Goal: Task Accomplishment & Management: Complete application form

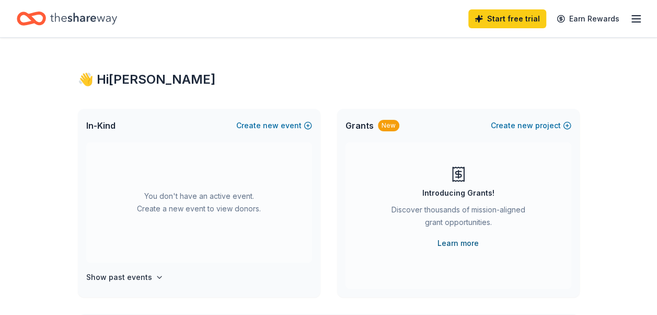
click at [465, 244] on link "Learn more" at bounding box center [457, 243] width 41 height 13
click at [263, 124] on button "Create new event" at bounding box center [274, 125] width 76 height 13
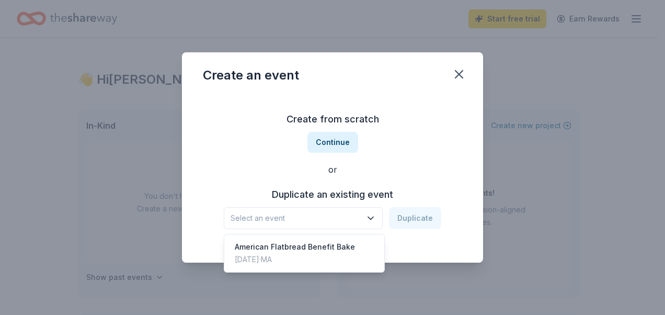
click at [375, 222] on icon "button" at bounding box center [370, 218] width 10 height 10
click at [455, 72] on div "Create an event Create from scratch Continue or Duplicate an existing event Sel…" at bounding box center [332, 157] width 301 height 210
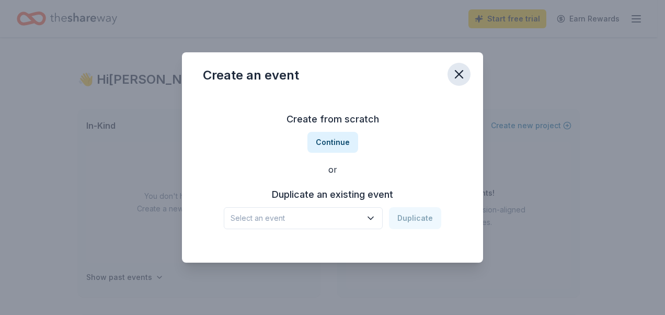
click at [462, 74] on icon "button" at bounding box center [458, 74] width 15 height 15
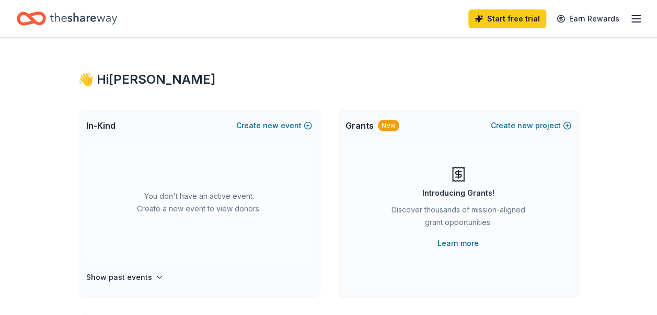
click at [635, 13] on icon "button" at bounding box center [636, 19] width 13 height 13
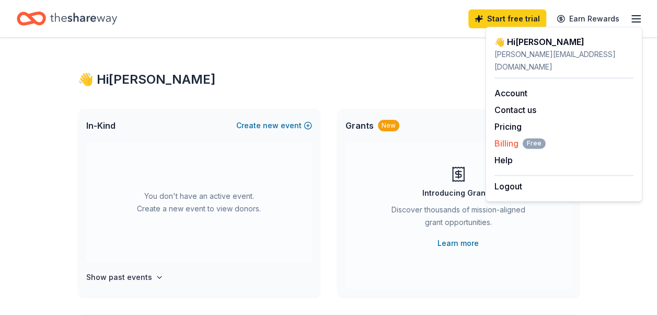
drag, startPoint x: 515, startPoint y: 169, endPoint x: 535, endPoint y: 124, distance: 49.1
click at [535, 124] on div "👋 Hi Kristin taylor.kristinl@gmail.com Account Contact us Pricing Billing Free …" at bounding box center [563, 114] width 157 height 175
click at [512, 121] on link "Pricing" at bounding box center [507, 126] width 27 height 10
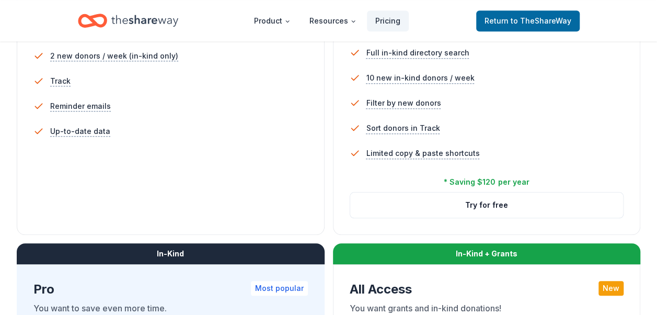
scroll to position [418, 0]
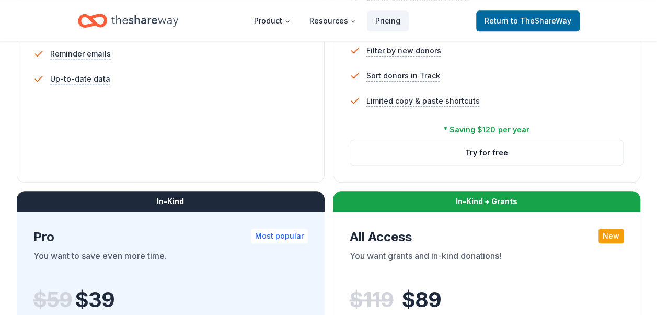
click at [469, 162] on button "Try for free" at bounding box center [486, 152] width 273 height 25
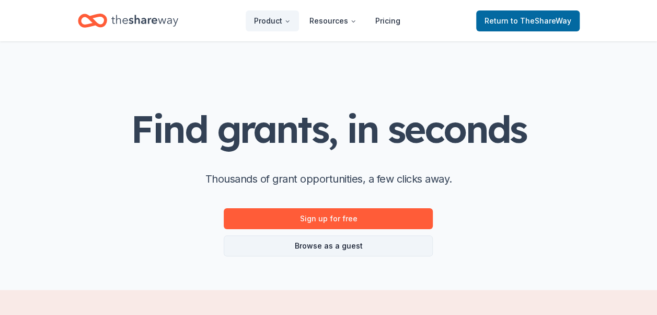
click at [351, 247] on link "Browse as a guest" at bounding box center [328, 245] width 209 height 21
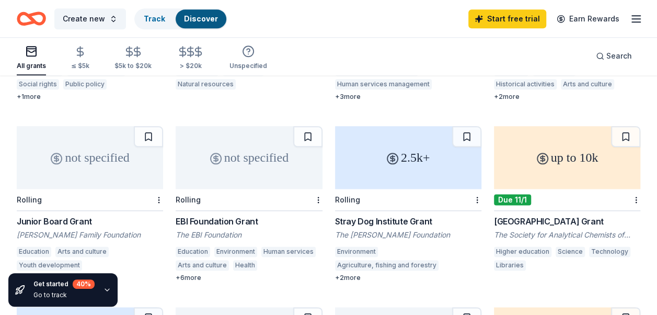
scroll to position [575, 0]
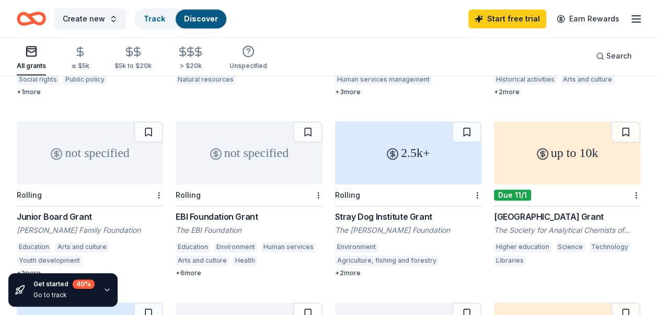
click at [355, 276] on div "+ 2 more" at bounding box center [408, 273] width 146 height 8
click at [632, 17] on icon "button" at bounding box center [636, 19] width 13 height 13
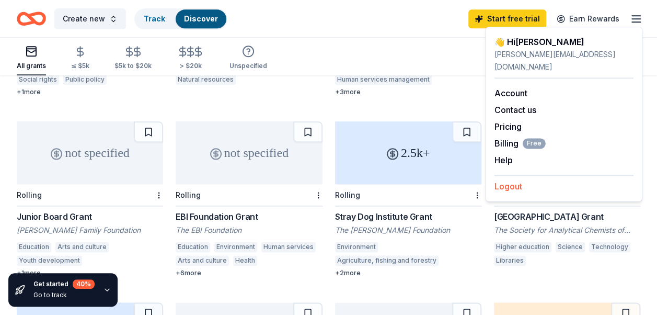
click at [518, 180] on button "Logout" at bounding box center [508, 186] width 28 height 13
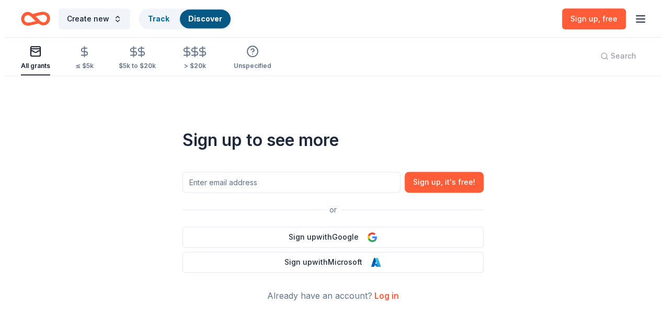
scroll to position [0, 0]
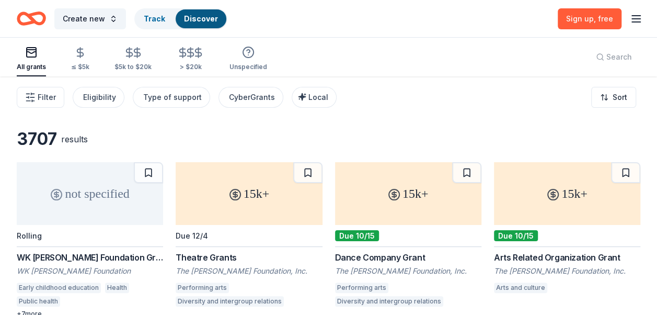
click at [632, 22] on line "button" at bounding box center [636, 22] width 8 height 0
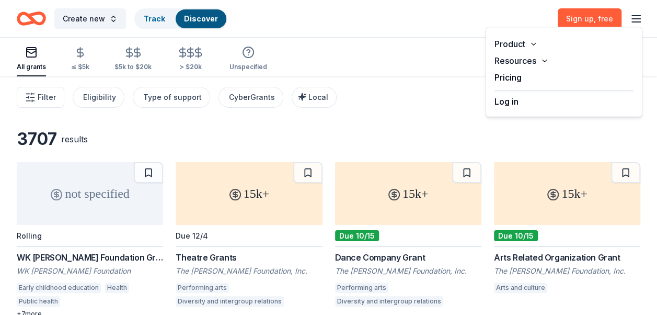
click at [505, 99] on button "Log in" at bounding box center [506, 101] width 24 height 13
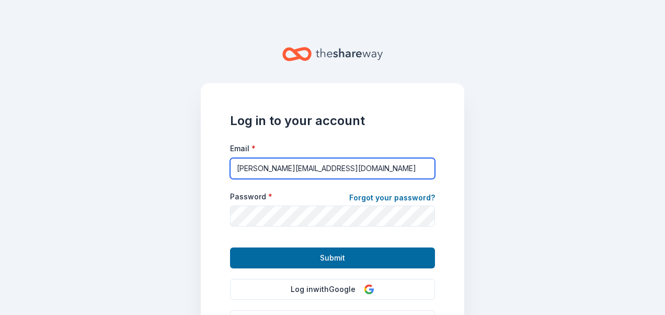
drag, startPoint x: 334, startPoint y: 167, endPoint x: 124, endPoint y: 168, distance: 209.5
click at [121, 168] on main "Log in to your account Email * taylor.kristinl@gmail.com Password * Forgot your…" at bounding box center [332, 157] width 665 height 315
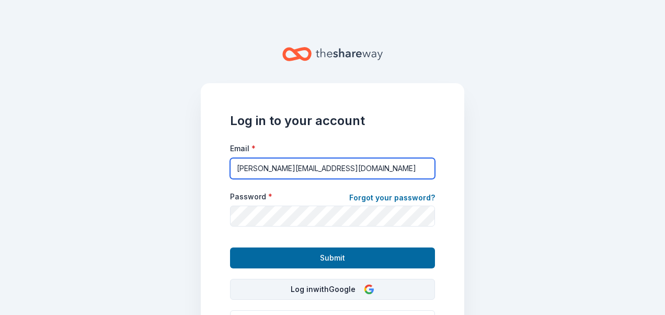
type input "ktaylor@yeskids.org"
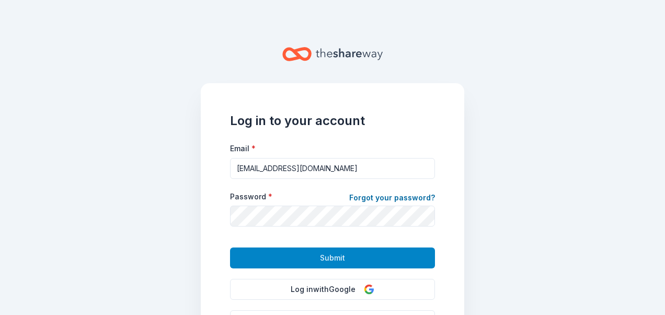
click at [310, 257] on button "Submit" at bounding box center [332, 257] width 205 height 21
click at [323, 256] on span "Submit" at bounding box center [332, 257] width 25 height 13
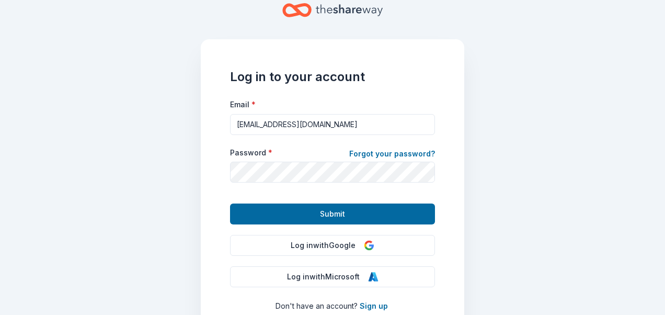
scroll to position [105, 0]
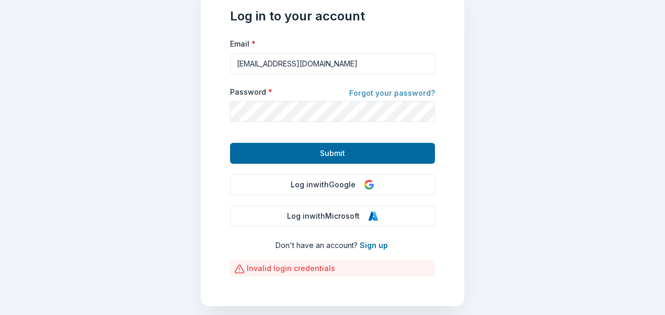
click at [399, 96] on link "Forgot your password?" at bounding box center [392, 94] width 86 height 15
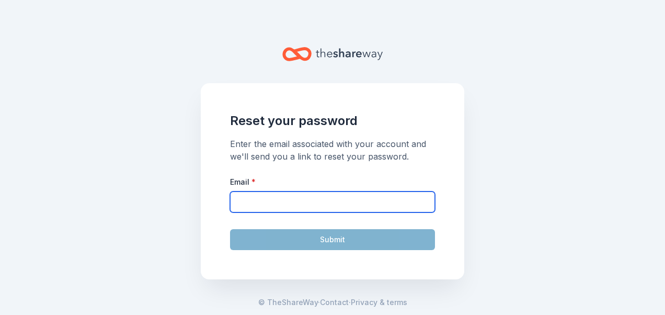
click at [319, 209] on input "Email *" at bounding box center [332, 201] width 205 height 21
type input "ktaylor@yeskids.org"
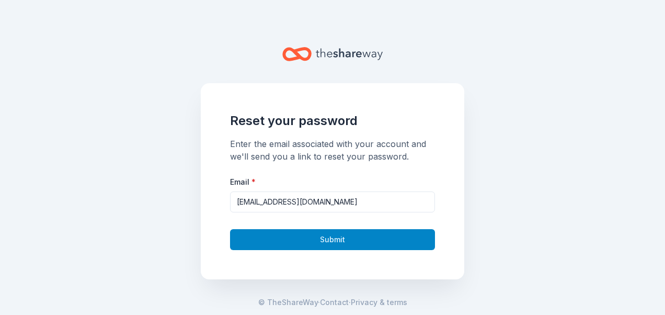
click at [296, 235] on button "Submit" at bounding box center [332, 239] width 205 height 21
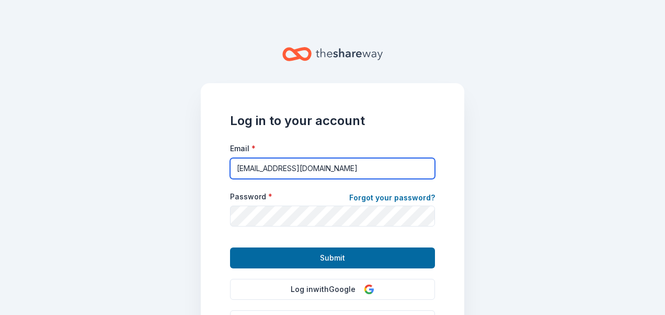
drag, startPoint x: 389, startPoint y: 167, endPoint x: 47, endPoint y: 152, distance: 342.1
click at [47, 152] on main "Log in to your account Email * ktaylor@yeskids.org Password * Forgot your passw…" at bounding box center [332, 157] width 665 height 315
type input "taylor.kristinl@gmail.com"
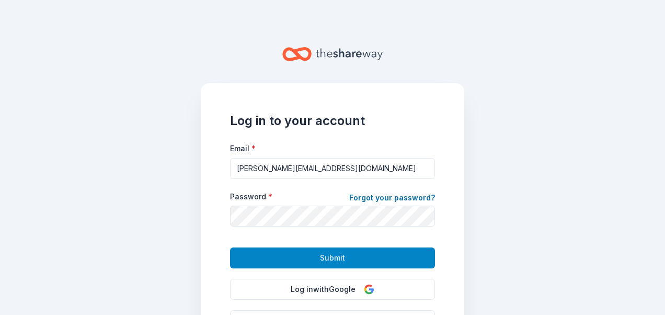
click at [332, 257] on span "Submit" at bounding box center [332, 257] width 25 height 13
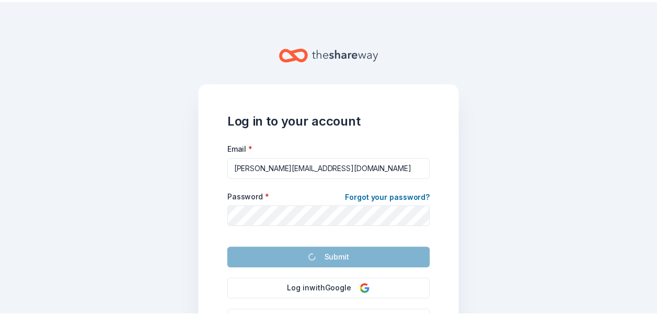
scroll to position [108, 0]
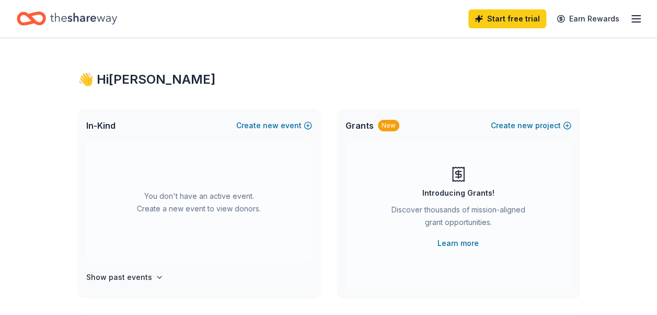
click at [637, 17] on icon "button" at bounding box center [636, 19] width 13 height 13
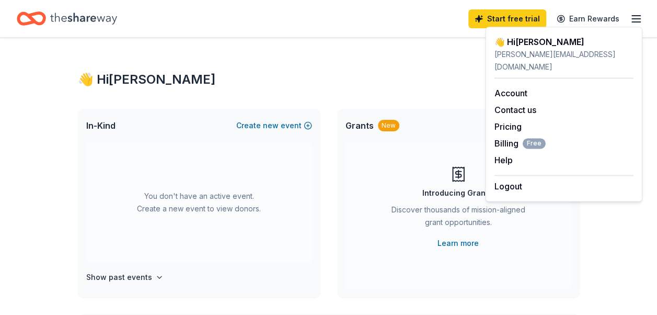
click at [78, 16] on icon "Home" at bounding box center [83, 18] width 67 height 21
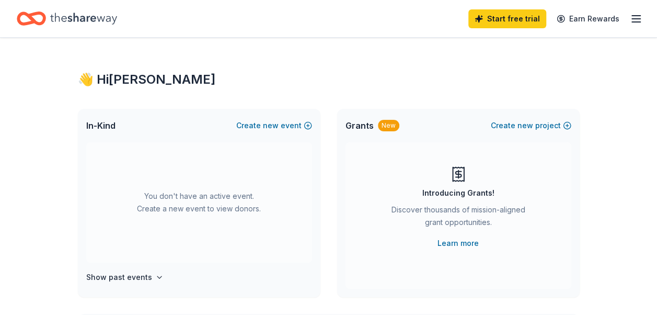
click at [105, 14] on icon "Home" at bounding box center [83, 18] width 67 height 21
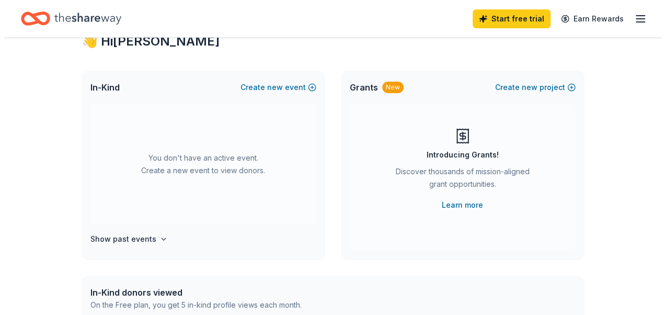
scroll to position [52, 0]
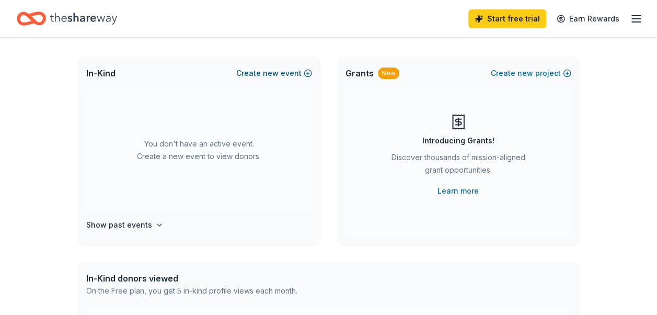
click at [307, 73] on button "Create new event" at bounding box center [274, 73] width 76 height 13
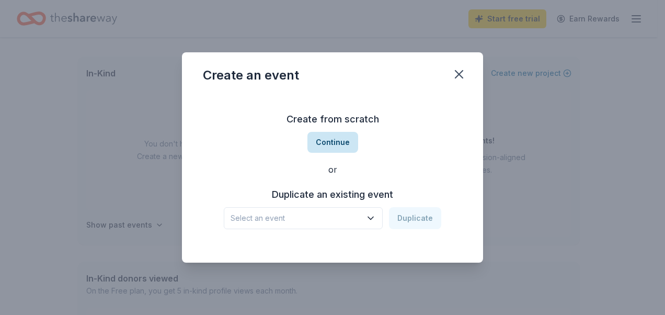
click at [324, 148] on button "Continue" at bounding box center [332, 142] width 51 height 21
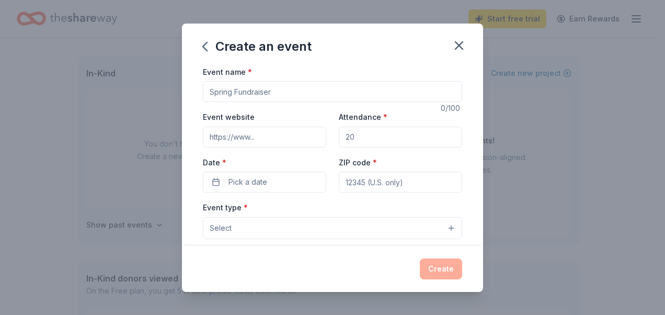
click at [272, 89] on input "Event name *" at bounding box center [332, 91] width 259 height 21
type input "Volunteer Fundraiser"
click at [364, 141] on input "Attendance *" at bounding box center [400, 136] width 123 height 21
drag, startPoint x: 358, startPoint y: 139, endPoint x: 296, endPoint y: 131, distance: 62.2
click at [296, 131] on div "Event website Attendance * Date * Pick a date ZIP code *" at bounding box center [332, 151] width 259 height 82
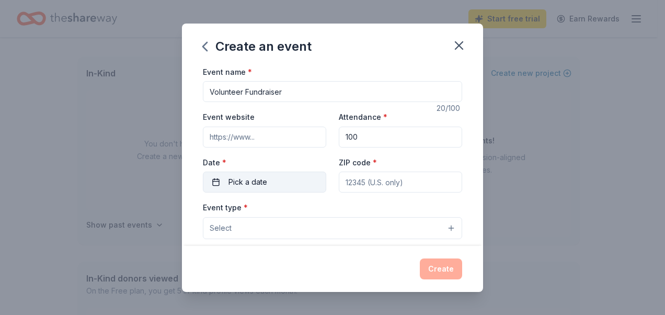
type input "100"
click at [271, 187] on button "Pick a date" at bounding box center [264, 181] width 123 height 21
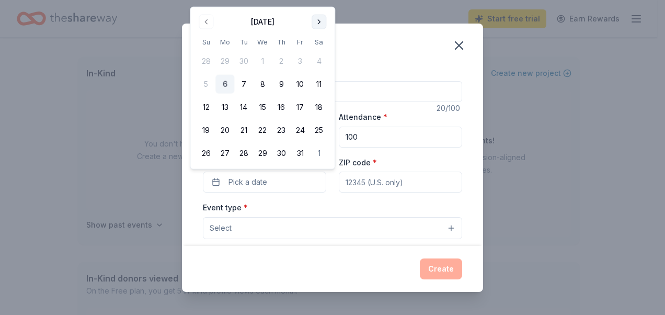
click at [311, 22] on div "October 2025" at bounding box center [262, 21] width 132 height 15
click at [315, 22] on button "Go to next month" at bounding box center [318, 22] width 15 height 15
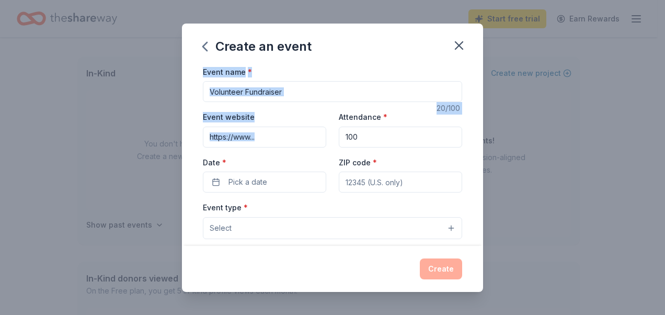
drag, startPoint x: 358, startPoint y: 55, endPoint x: 358, endPoint y: 108, distance: 53.3
click at [358, 108] on div "Create an event Event name * Volunteer Fundraiser 20 /100 Event website Attenda…" at bounding box center [332, 158] width 301 height 268
click at [256, 183] on span "Pick a date" at bounding box center [247, 182] width 39 height 13
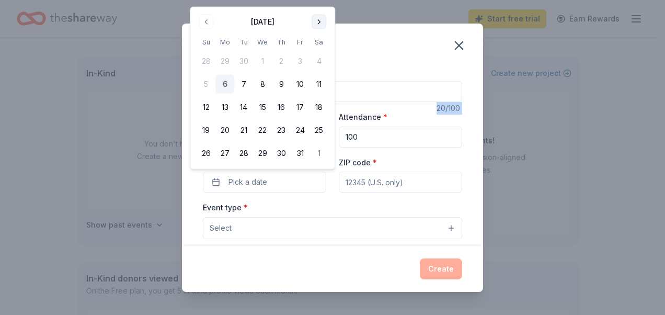
click at [319, 22] on button "Go to next month" at bounding box center [318, 22] width 15 height 15
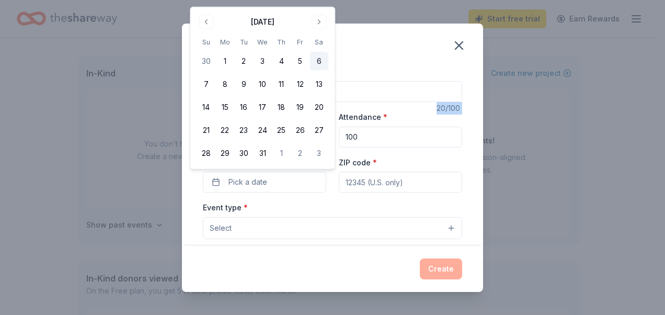
click at [319, 63] on button "6" at bounding box center [318, 61] width 19 height 19
click at [425, 182] on input "ZIP code *" at bounding box center [400, 181] width 123 height 21
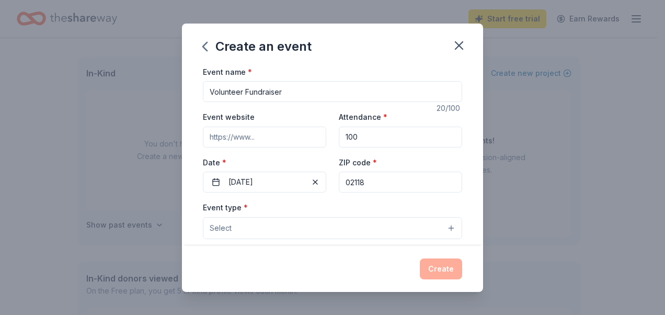
type input "02118"
click at [431, 224] on button "Select" at bounding box center [332, 228] width 259 height 22
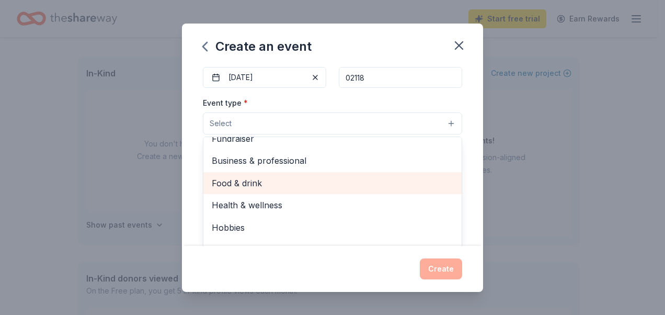
scroll to position [0, 0]
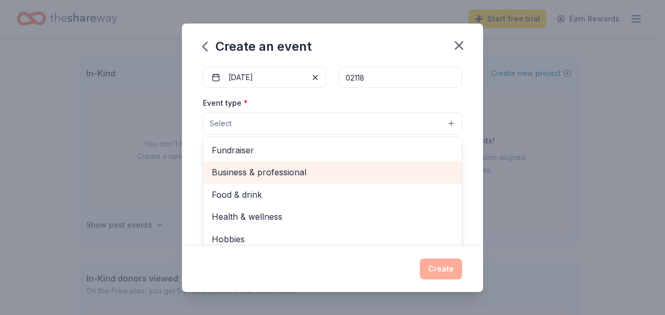
click at [323, 167] on span "Business & professional" at bounding box center [332, 172] width 241 height 14
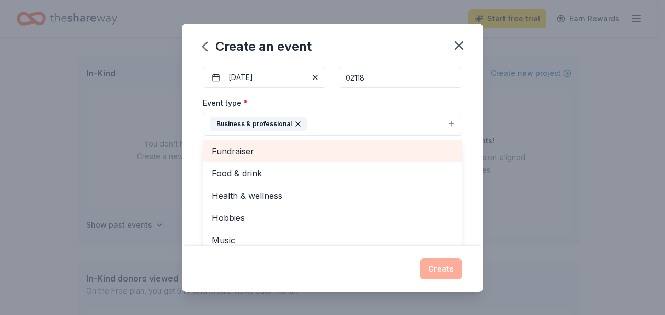
click at [282, 149] on span "Fundraiser" at bounding box center [332, 151] width 241 height 14
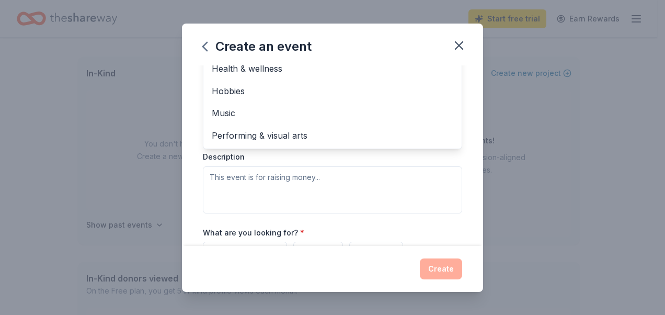
click at [386, 180] on div "Event type * Business & professional Fundraiser Food & drink Health & wellness …" at bounding box center [332, 102] width 259 height 221
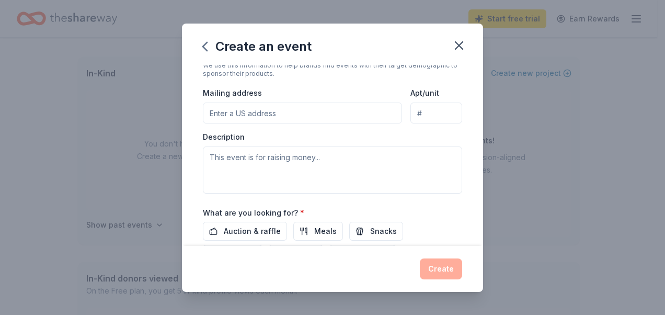
scroll to position [281, 0]
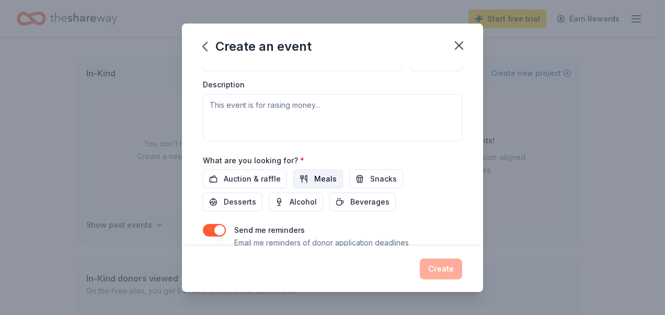
click at [314, 176] on span "Meals" at bounding box center [325, 178] width 22 height 13
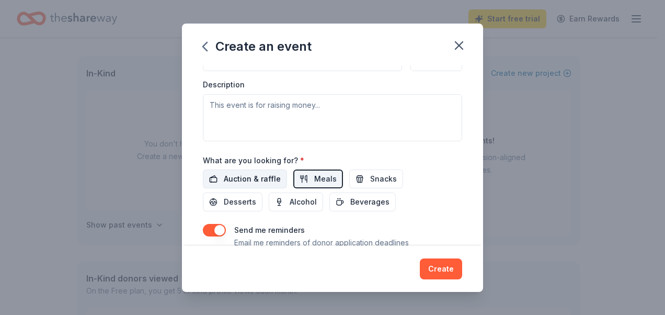
click at [237, 178] on span "Auction & raffle" at bounding box center [252, 178] width 57 height 13
click at [358, 173] on button "Snacks" at bounding box center [376, 178] width 54 height 19
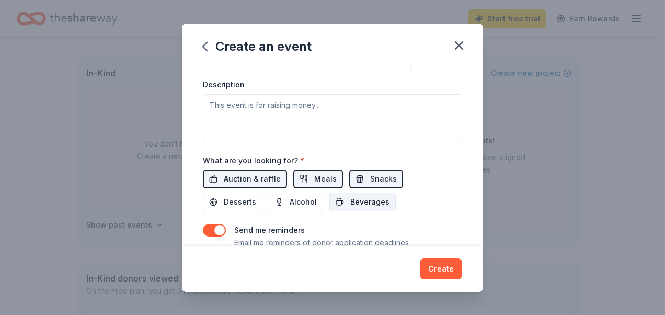
click at [351, 196] on span "Beverages" at bounding box center [369, 201] width 39 height 13
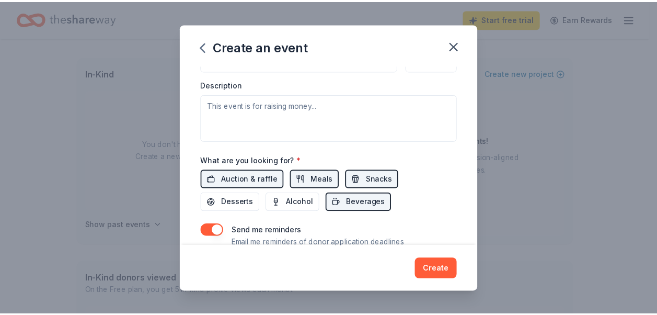
scroll to position [317, 0]
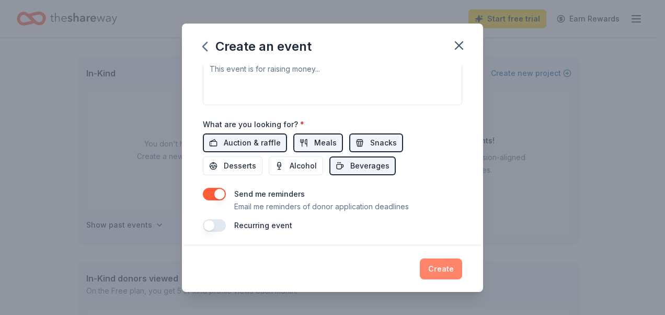
click at [440, 269] on button "Create" at bounding box center [441, 268] width 42 height 21
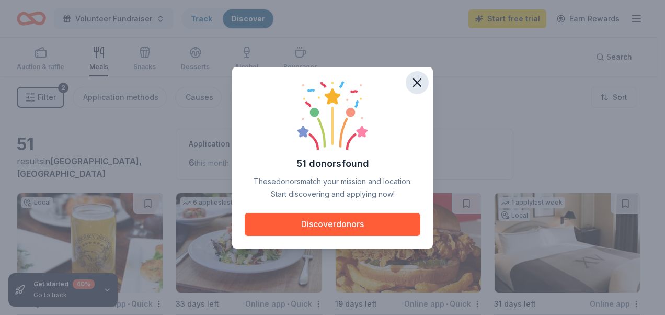
click at [418, 82] on icon "button" at bounding box center [417, 82] width 15 height 15
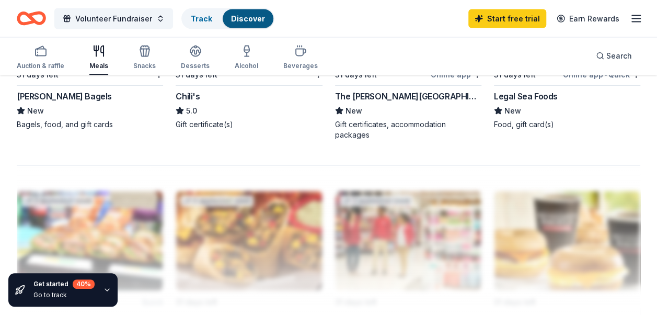
scroll to position [993, 0]
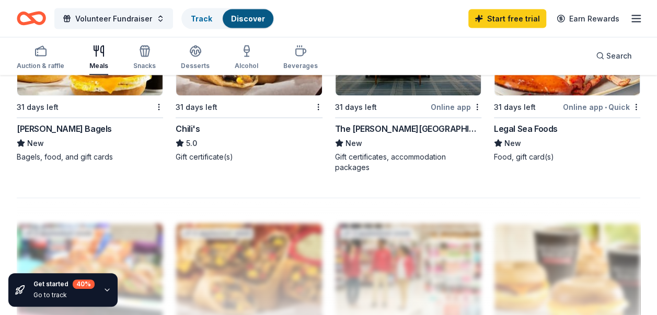
click at [70, 130] on div "Bruegger's Bagels" at bounding box center [64, 128] width 95 height 13
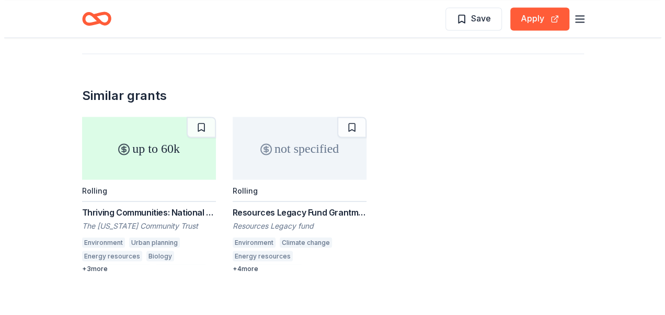
scroll to position [732, 0]
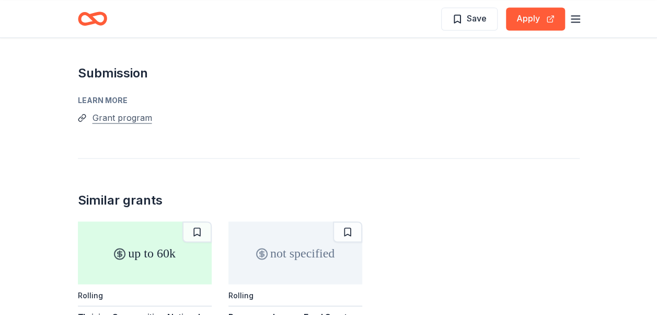
click at [128, 117] on button "Grant program" at bounding box center [122, 118] width 60 height 14
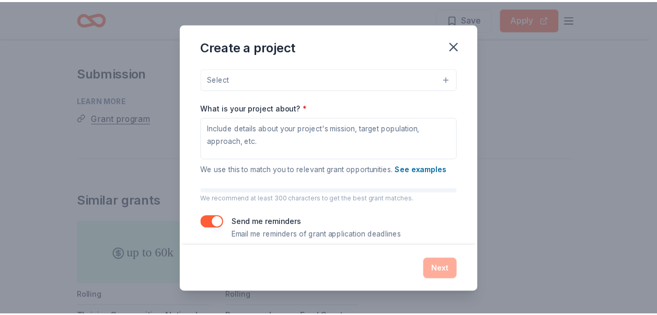
scroll to position [122, 0]
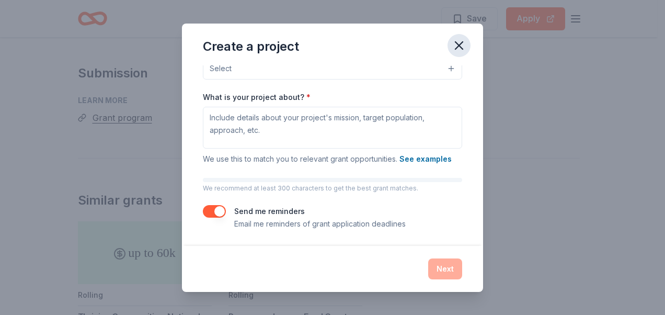
click at [460, 44] on icon "button" at bounding box center [458, 45] width 7 height 7
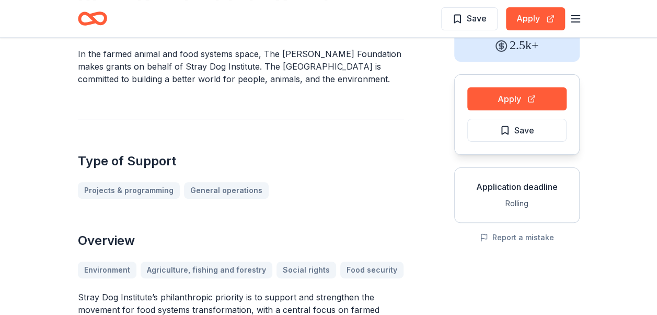
scroll to position [0, 0]
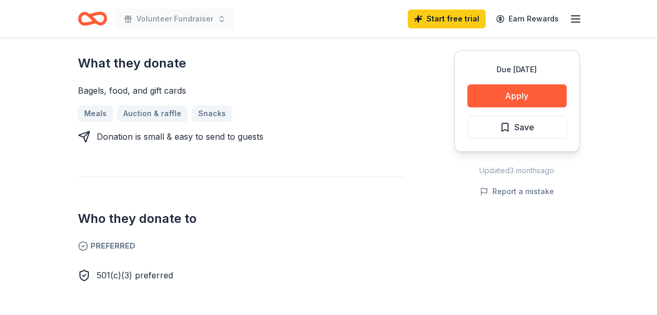
scroll to position [418, 0]
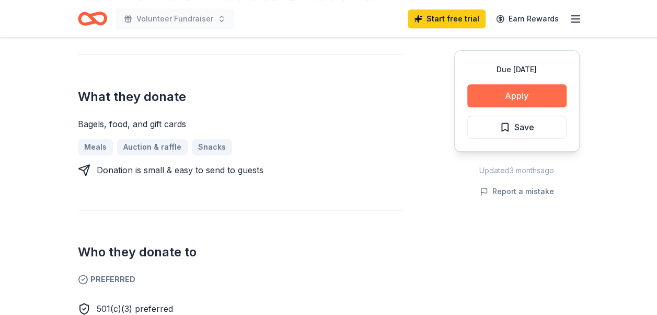
click at [508, 94] on button "Apply" at bounding box center [516, 95] width 99 height 23
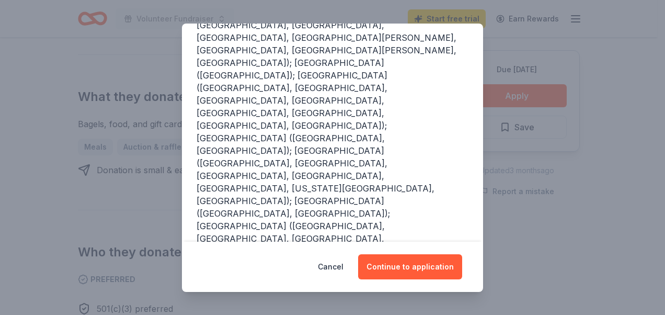
scroll to position [210, 0]
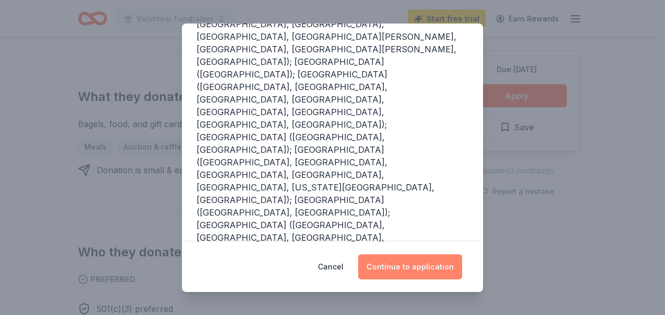
click at [392, 263] on button "Continue to application" at bounding box center [410, 266] width 104 height 25
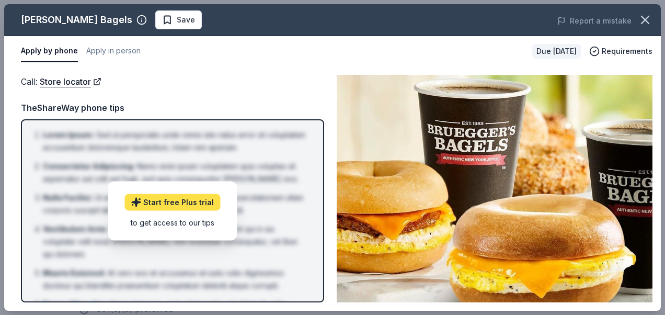
click at [187, 200] on link "Start free Plus trial" at bounding box center [172, 201] width 96 height 17
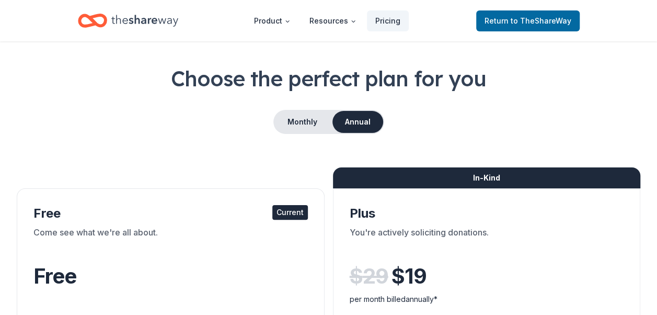
scroll to position [52, 0]
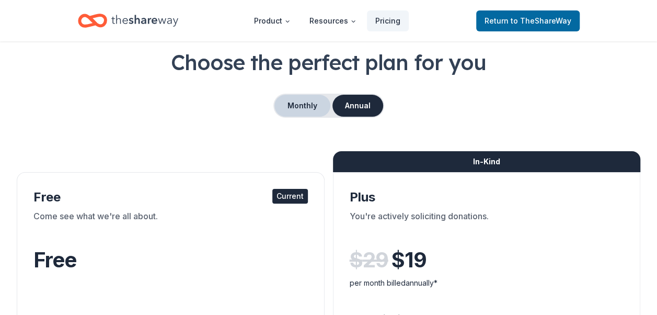
click at [310, 102] on button "Monthly" at bounding box center [302, 106] width 56 height 22
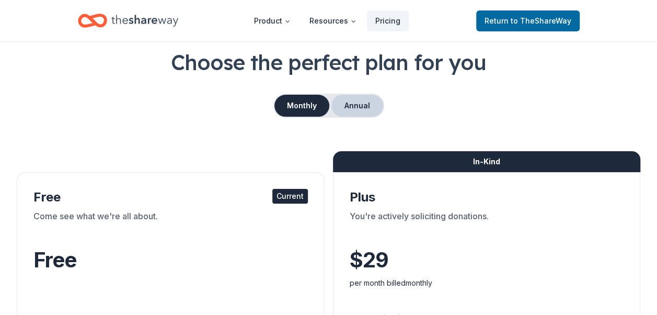
click at [347, 101] on button "Annual" at bounding box center [357, 106] width 52 height 22
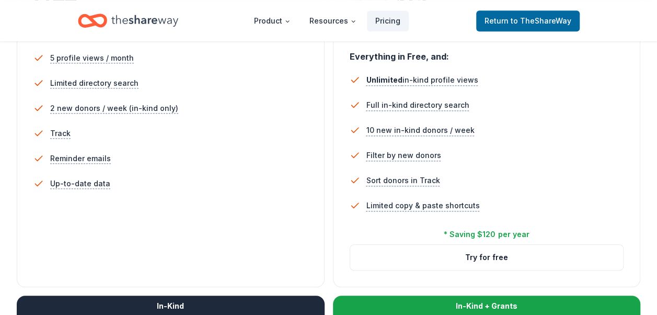
scroll to position [418, 0]
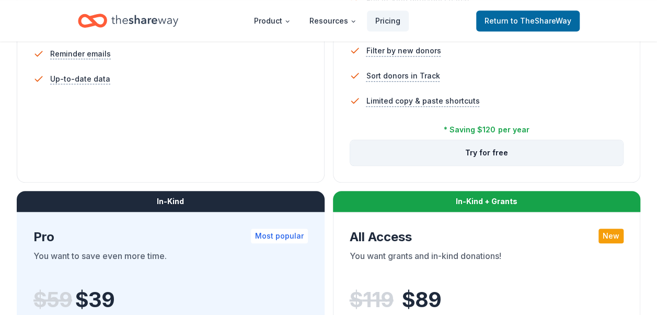
click at [473, 154] on button "Try for free" at bounding box center [486, 152] width 273 height 25
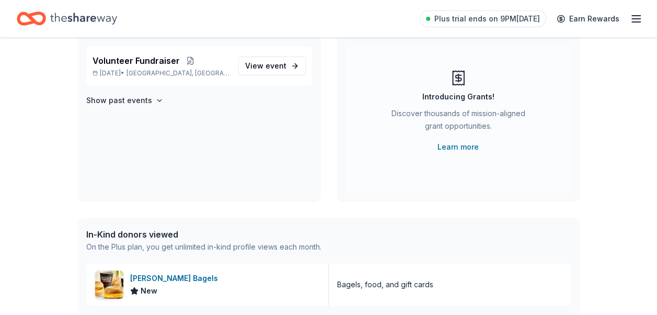
scroll to position [157, 0]
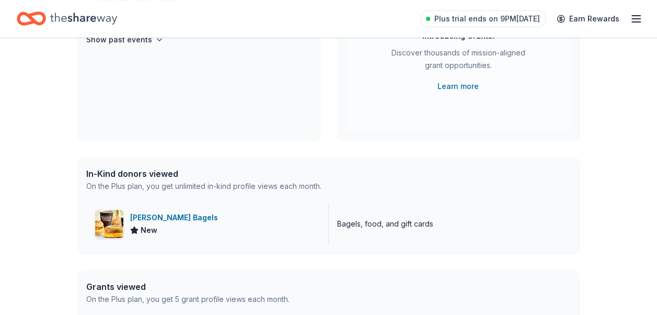
click at [174, 215] on div "[PERSON_NAME] Bagels" at bounding box center [176, 217] width 92 height 13
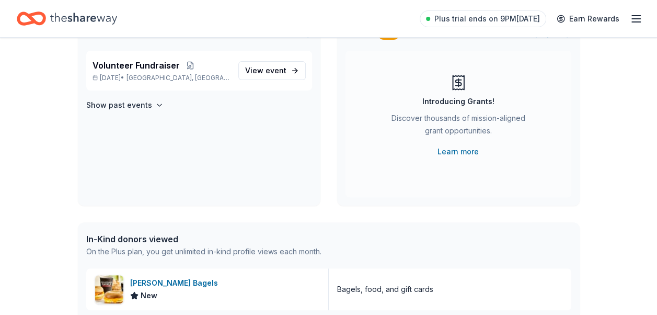
scroll to position [0, 0]
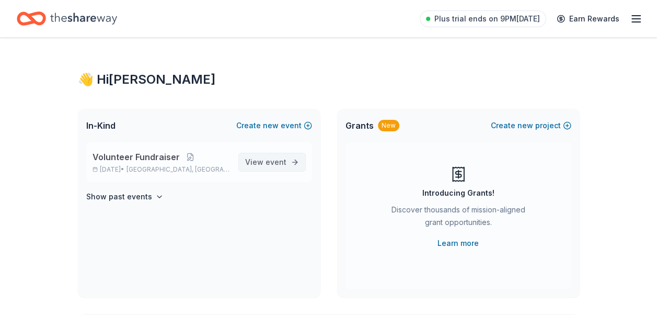
click at [268, 161] on span "event" at bounding box center [275, 161] width 21 height 9
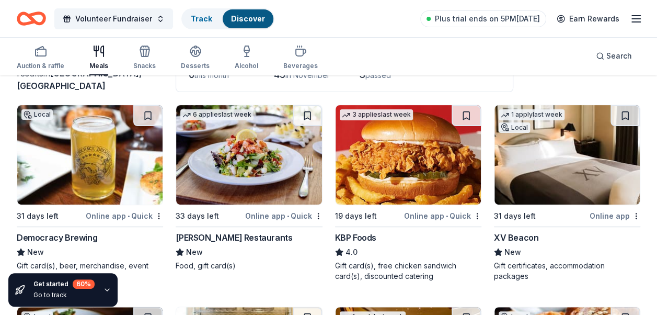
scroll to position [105, 0]
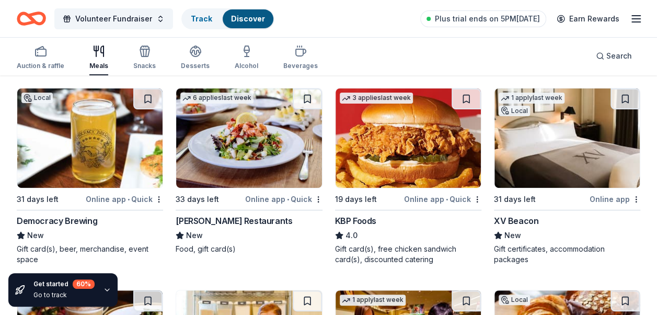
click at [112, 199] on div "Online app • Quick" at bounding box center [124, 198] width 77 height 13
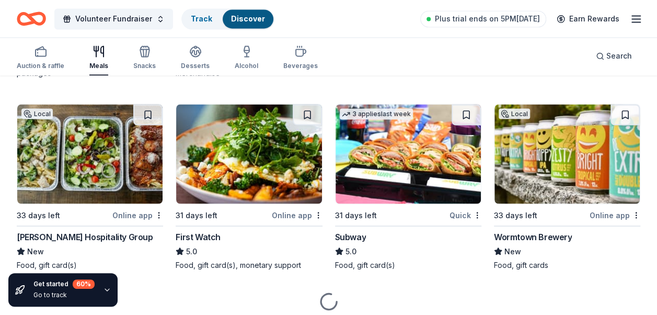
scroll to position [888, 0]
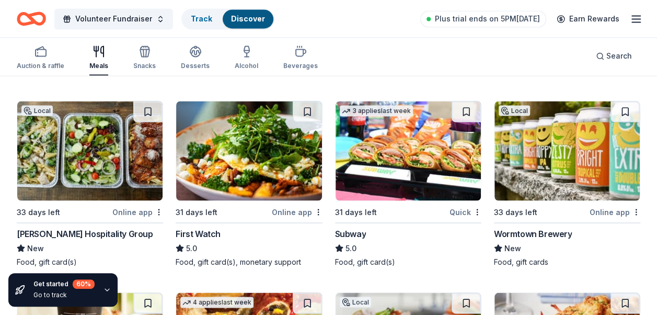
click at [465, 207] on div "Quick" at bounding box center [465, 211] width 32 height 13
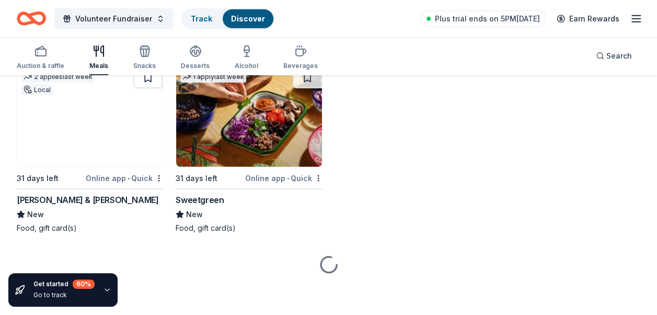
scroll to position [1496, 0]
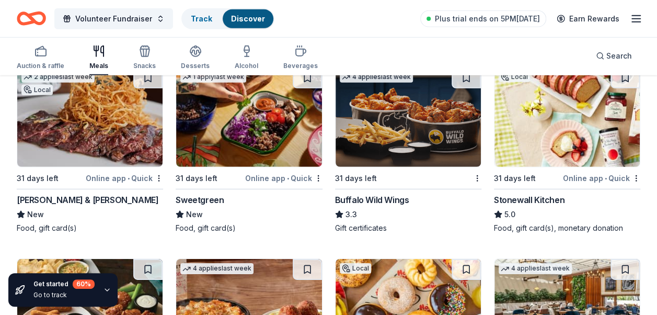
click at [272, 175] on div "Online app • Quick" at bounding box center [283, 177] width 77 height 13
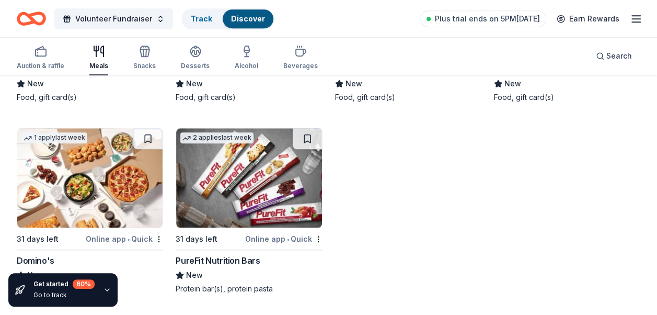
scroll to position [2398, 0]
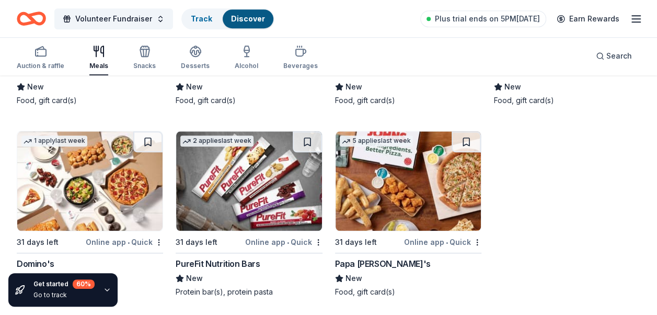
click at [261, 197] on img at bounding box center [248, 180] width 145 height 99
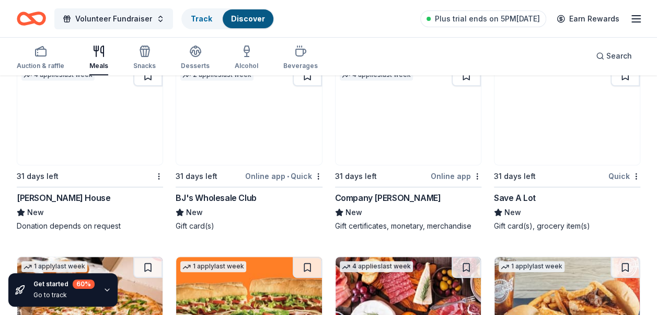
scroll to position [2033, 0]
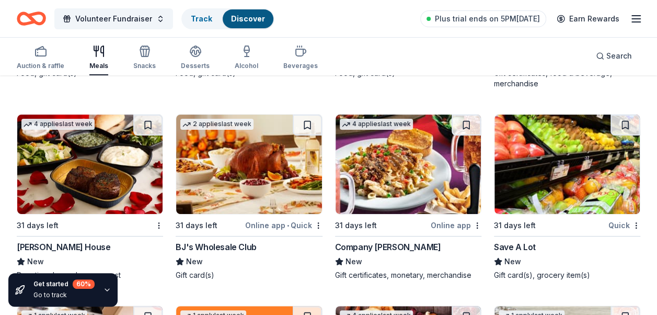
click at [205, 242] on div "BJ's Wholesale Club" at bounding box center [216, 246] width 80 height 13
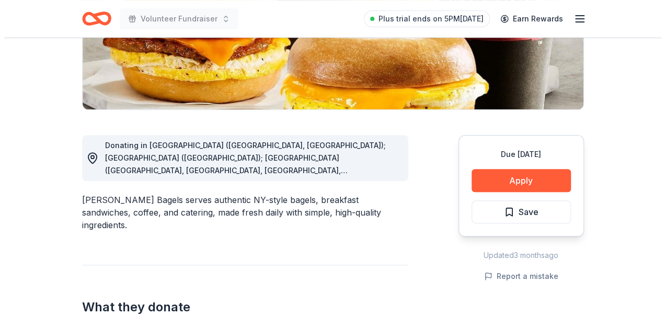
scroll to position [209, 0]
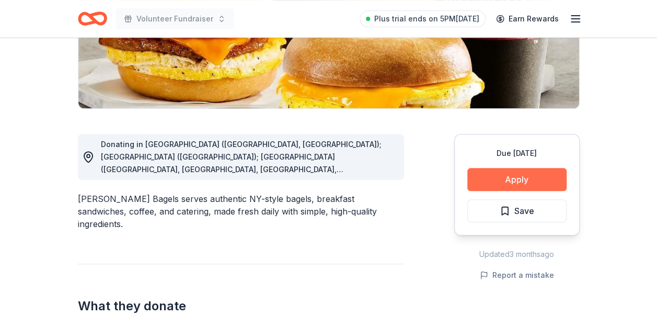
click at [520, 177] on button "Apply" at bounding box center [516, 179] width 99 height 23
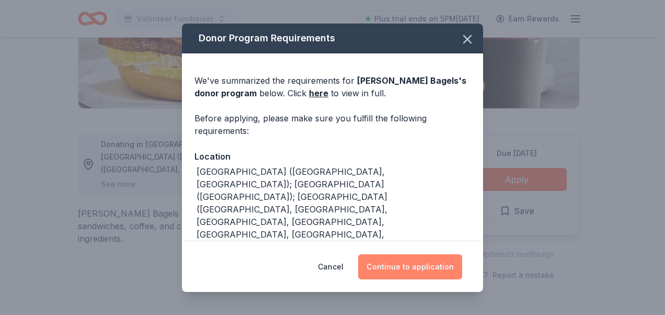
click at [415, 273] on button "Continue to application" at bounding box center [410, 266] width 104 height 25
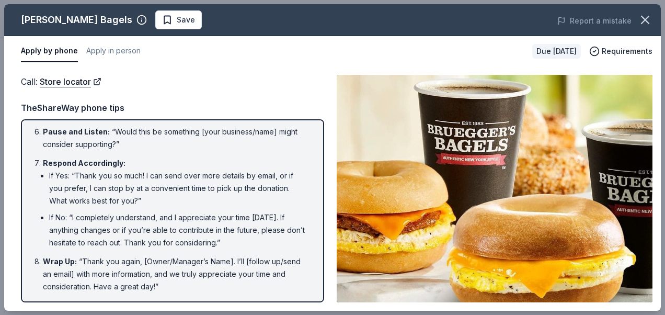
scroll to position [0, 0]
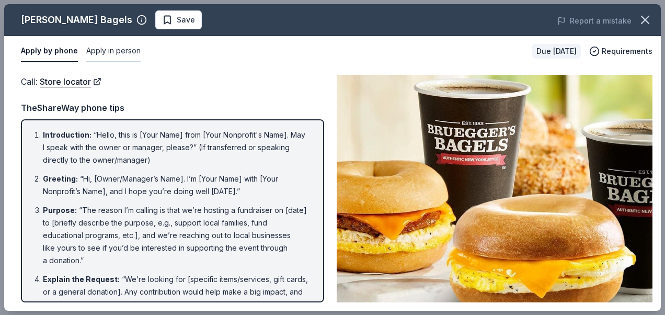
click at [131, 52] on button "Apply in person" at bounding box center [113, 51] width 54 height 22
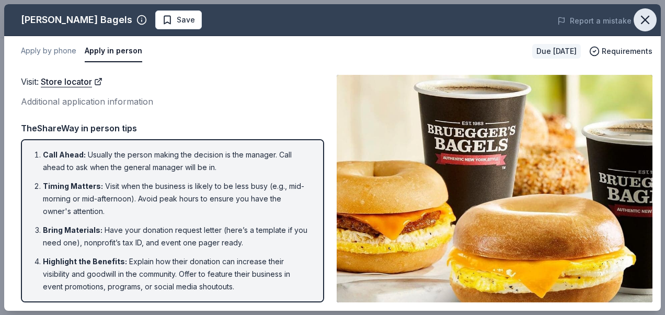
click at [647, 16] on icon "button" at bounding box center [644, 20] width 15 height 15
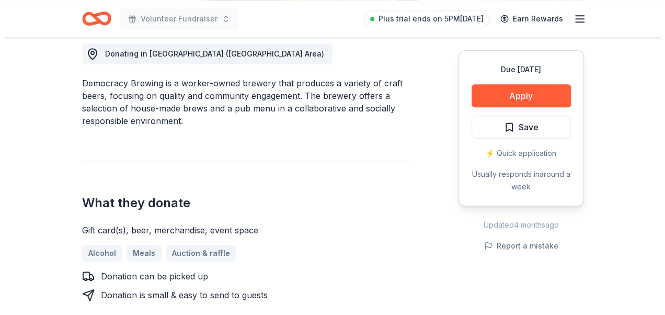
scroll to position [314, 0]
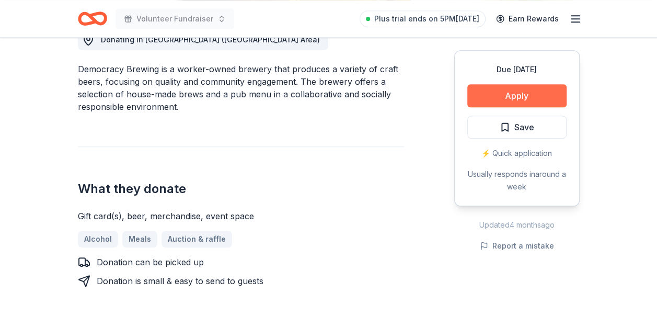
click at [508, 86] on button "Apply" at bounding box center [516, 95] width 99 height 23
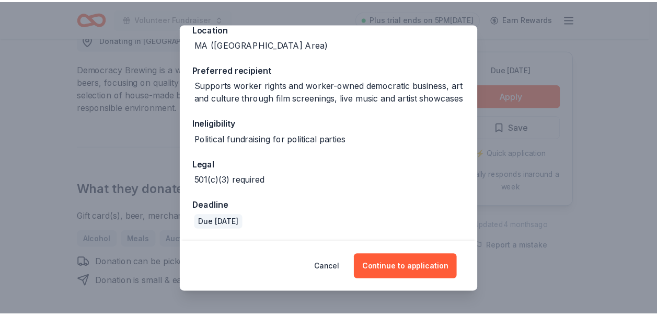
scroll to position [140, 0]
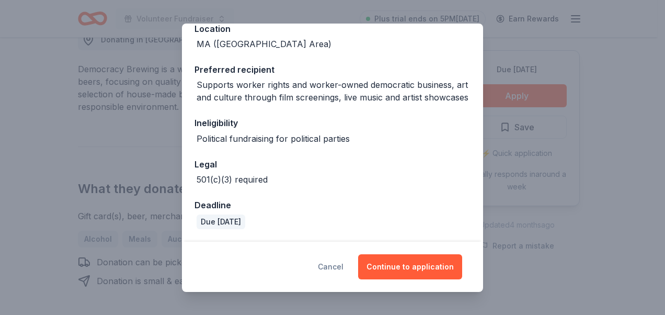
click at [337, 265] on button "Cancel" at bounding box center [331, 266] width 26 height 25
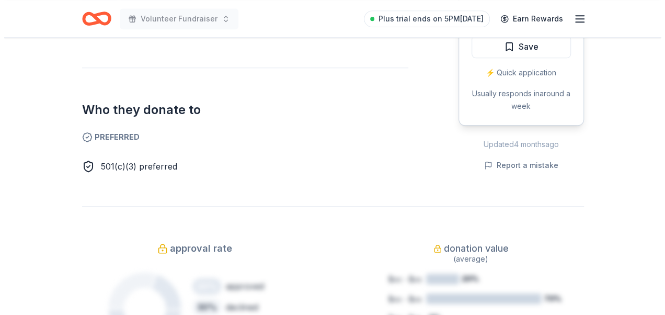
scroll to position [261, 0]
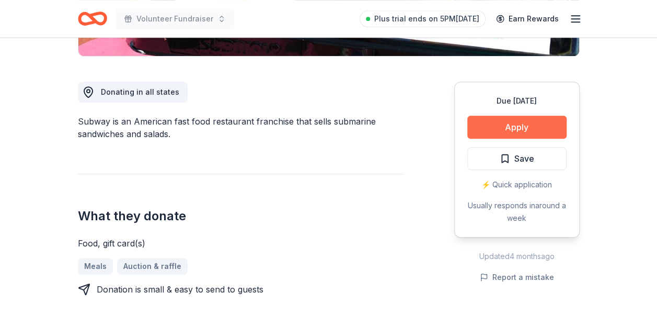
click at [527, 131] on button "Apply" at bounding box center [516, 126] width 99 height 23
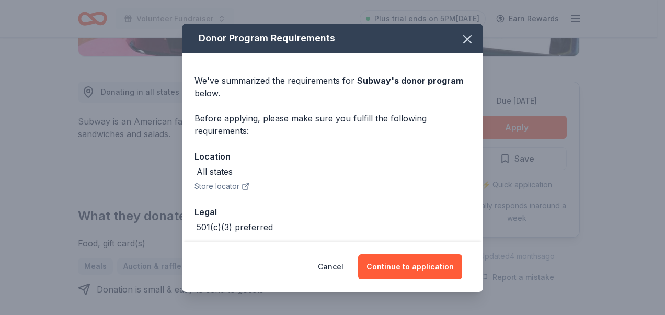
scroll to position [47, 0]
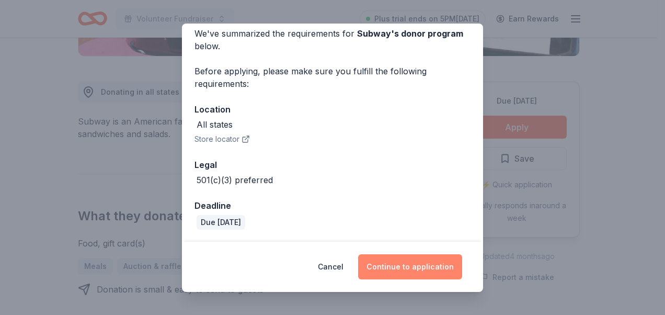
click at [399, 269] on button "Continue to application" at bounding box center [410, 266] width 104 height 25
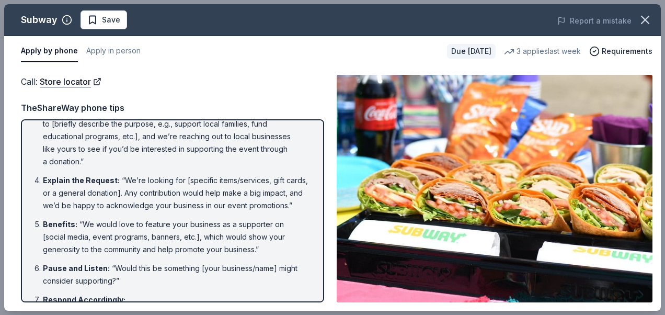
scroll to position [0, 0]
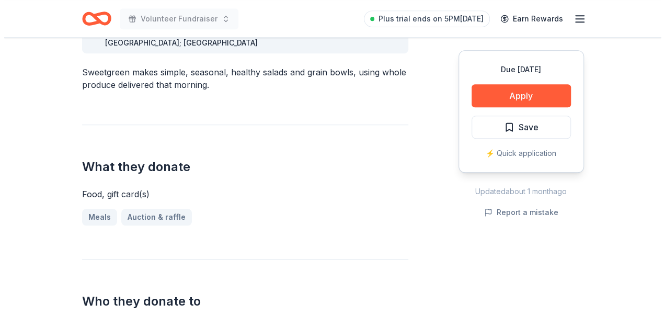
scroll to position [209, 0]
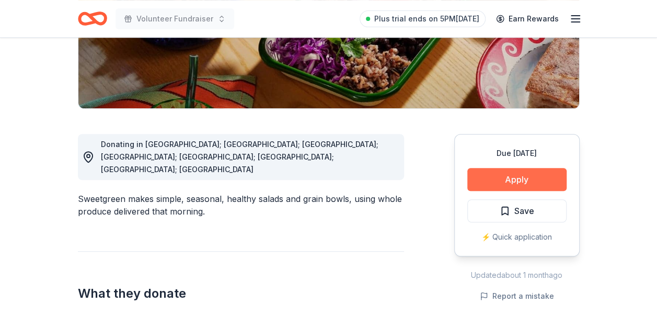
click at [511, 178] on button "Apply" at bounding box center [516, 179] width 99 height 23
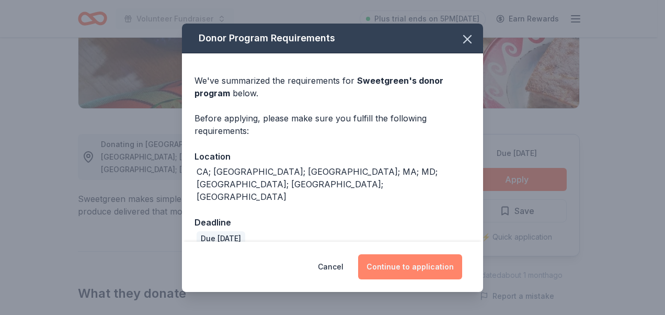
click at [418, 266] on button "Continue to application" at bounding box center [410, 266] width 104 height 25
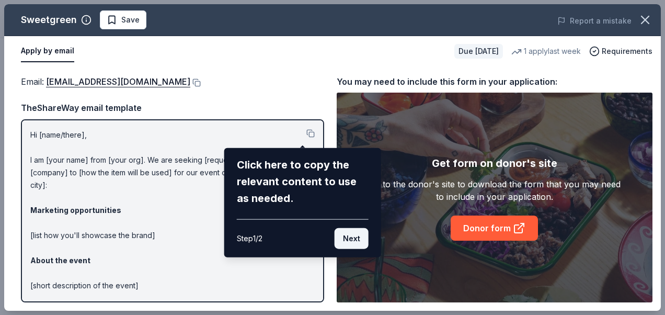
click at [354, 239] on button "Next" at bounding box center [351, 238] width 34 height 21
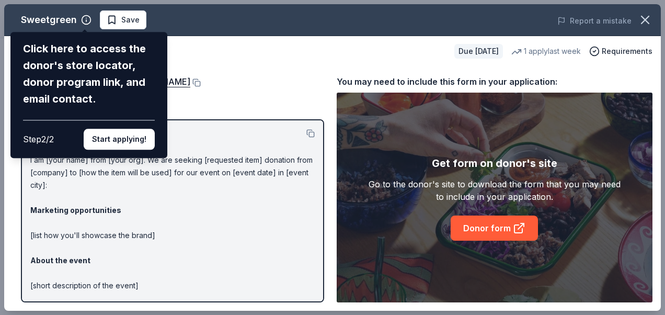
click at [494, 225] on div "Sweetgreen Click here to access the donor's store locator, donor program link, …" at bounding box center [332, 157] width 656 height 306
click at [118, 130] on button "Start applying!" at bounding box center [119, 139] width 71 height 21
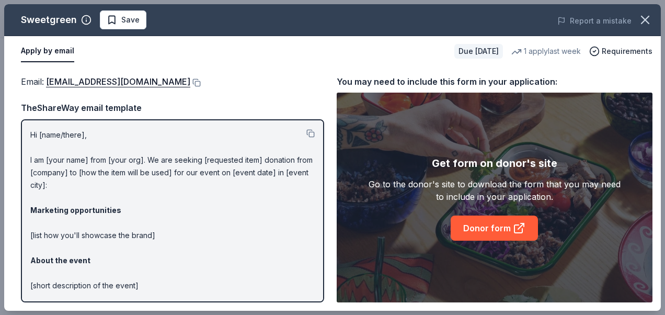
click at [530, 228] on div "Sweetgreen Save Report a mistake Apply by email Due in 31 days 1 apply last wee…" at bounding box center [332, 157] width 656 height 306
click at [518, 226] on icon at bounding box center [519, 228] width 13 height 13
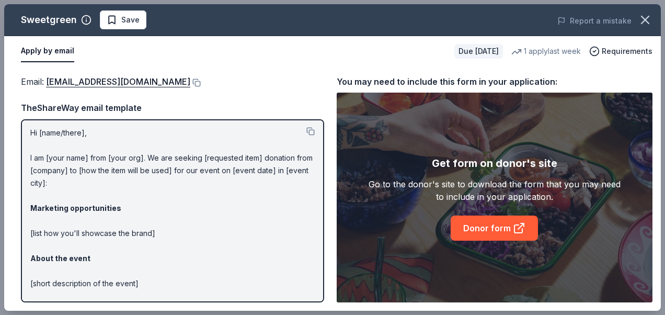
scroll to position [0, 0]
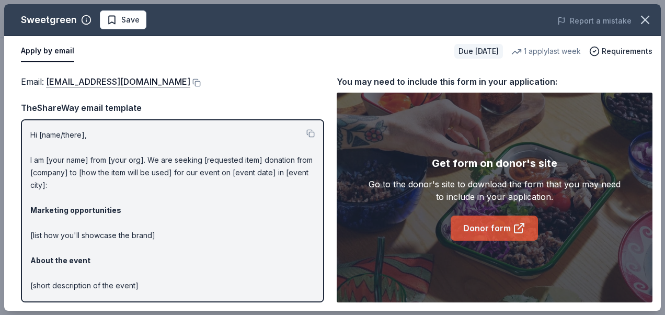
click at [521, 226] on icon at bounding box center [519, 228] width 13 height 13
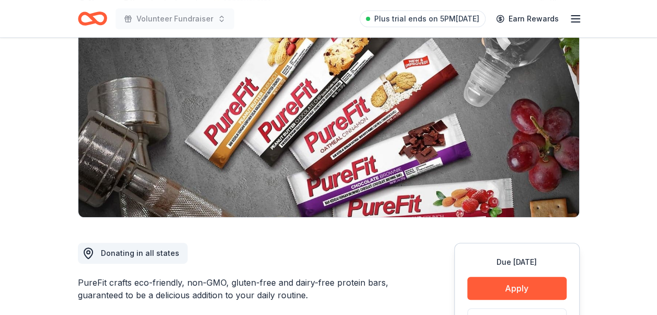
scroll to position [209, 0]
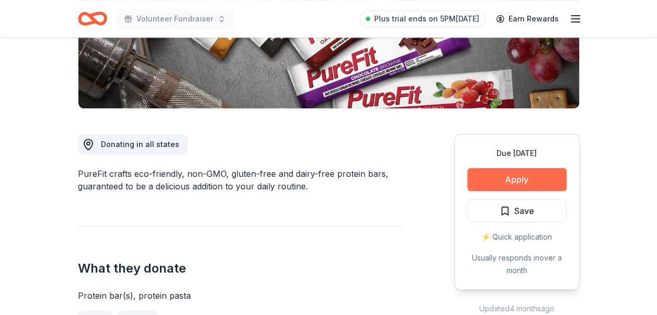
click at [532, 180] on button "Apply" at bounding box center [516, 179] width 99 height 23
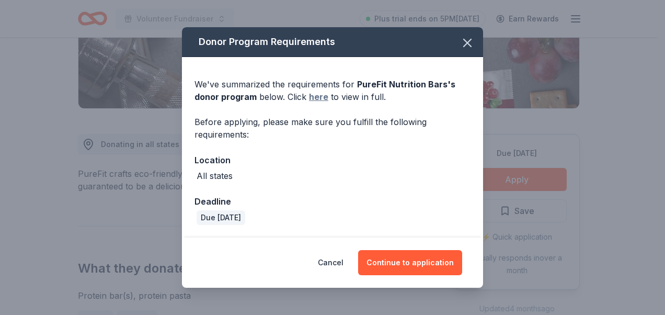
click at [316, 98] on link "here" at bounding box center [318, 96] width 19 height 13
click at [467, 38] on icon "button" at bounding box center [467, 43] width 15 height 15
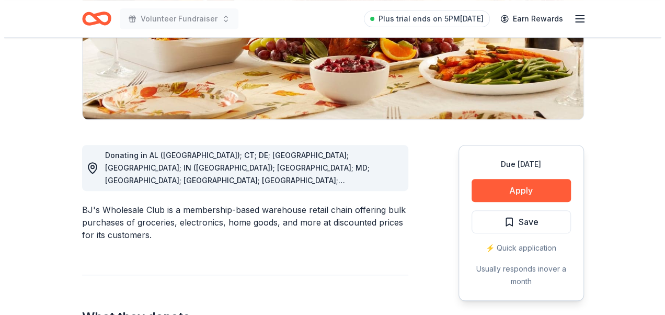
scroll to position [157, 0]
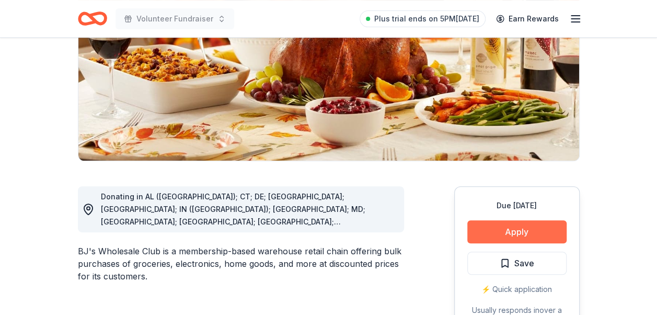
click at [519, 235] on button "Apply" at bounding box center [516, 231] width 99 height 23
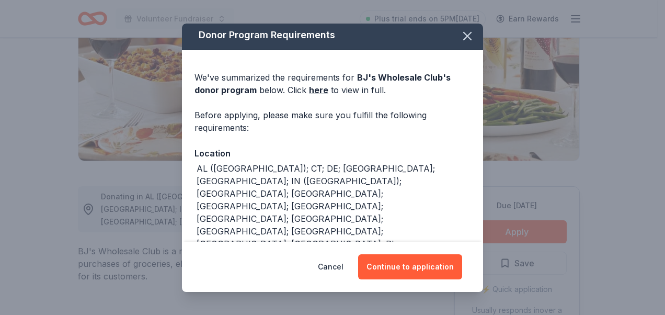
scroll to position [4, 0]
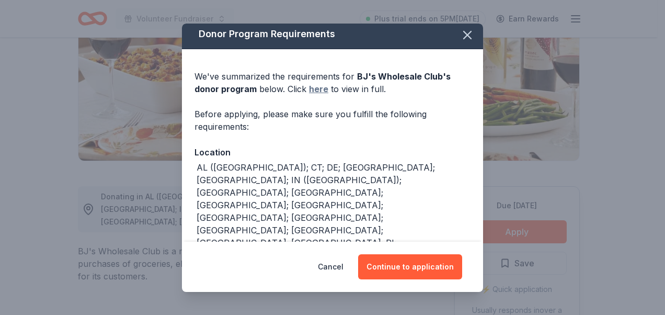
click at [318, 88] on link "here" at bounding box center [318, 89] width 19 height 13
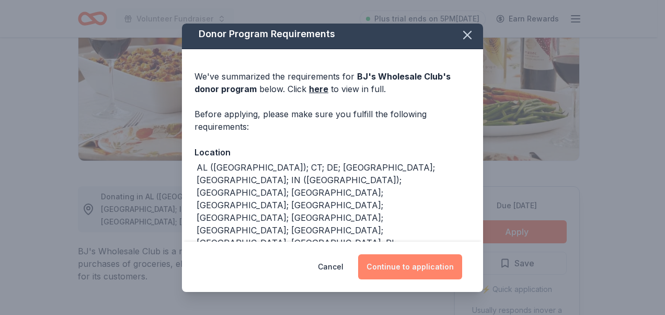
click at [400, 263] on button "Continue to application" at bounding box center [410, 266] width 104 height 25
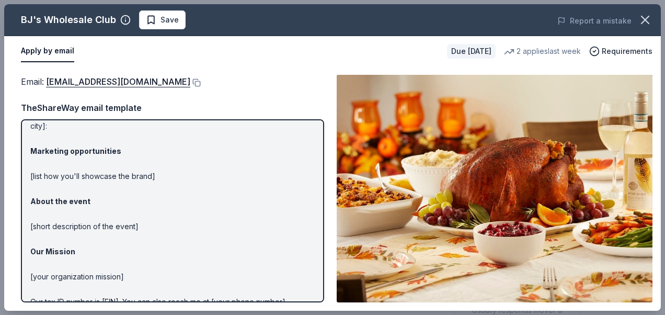
scroll to position [0, 0]
